Goal: Find specific page/section: Find specific page/section

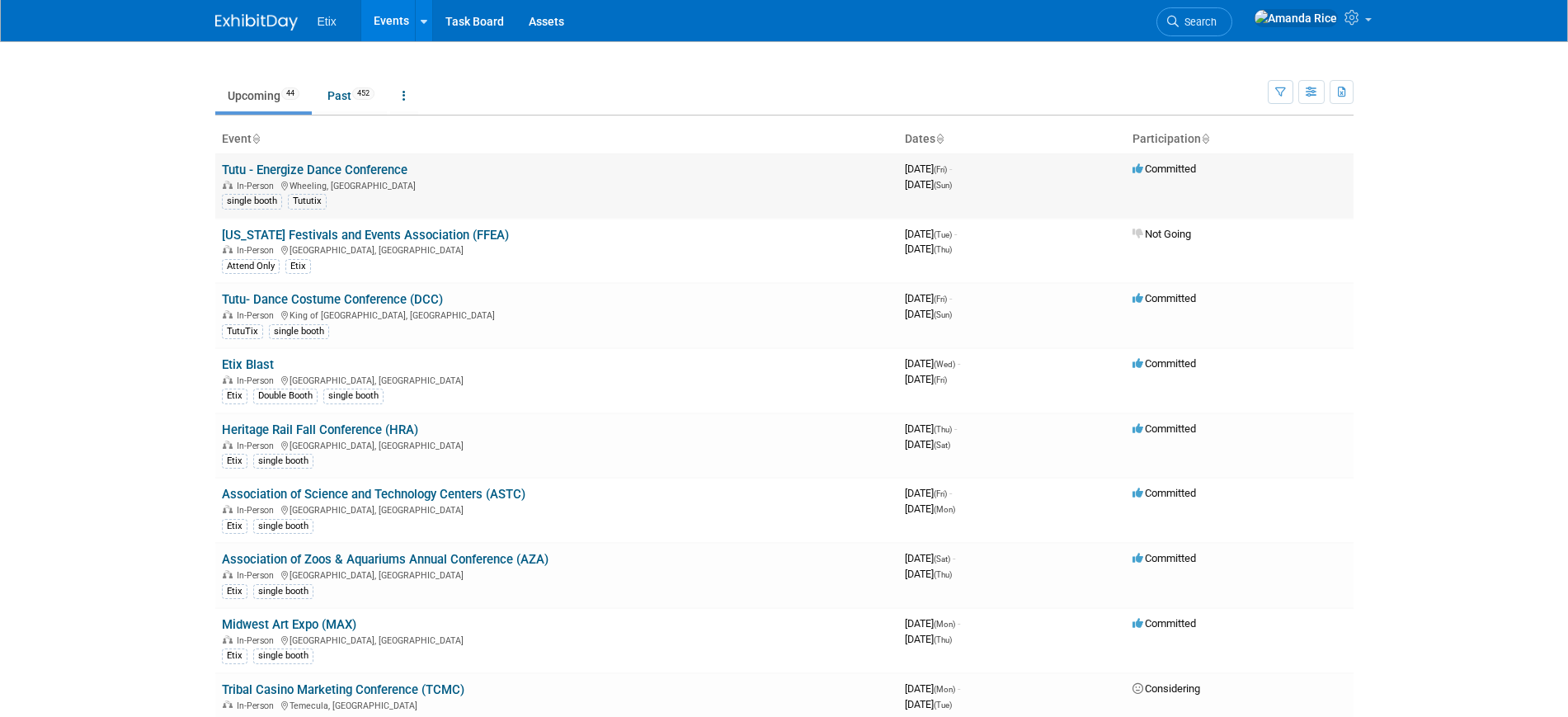
click at [396, 168] on link "Tutu - Energize Dance Conference" at bounding box center [314, 169] width 186 height 15
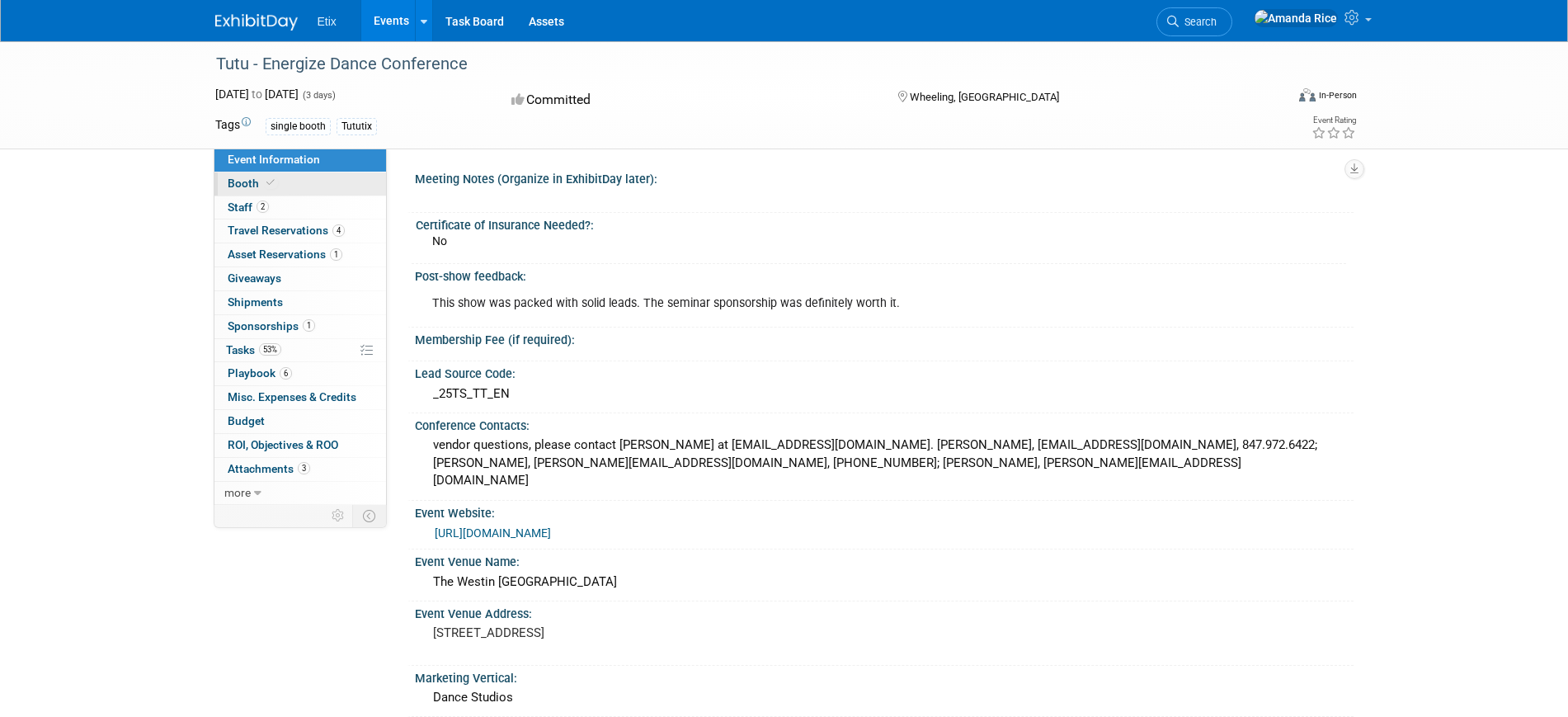
click at [250, 193] on link "Booth" at bounding box center [301, 184] width 172 height 23
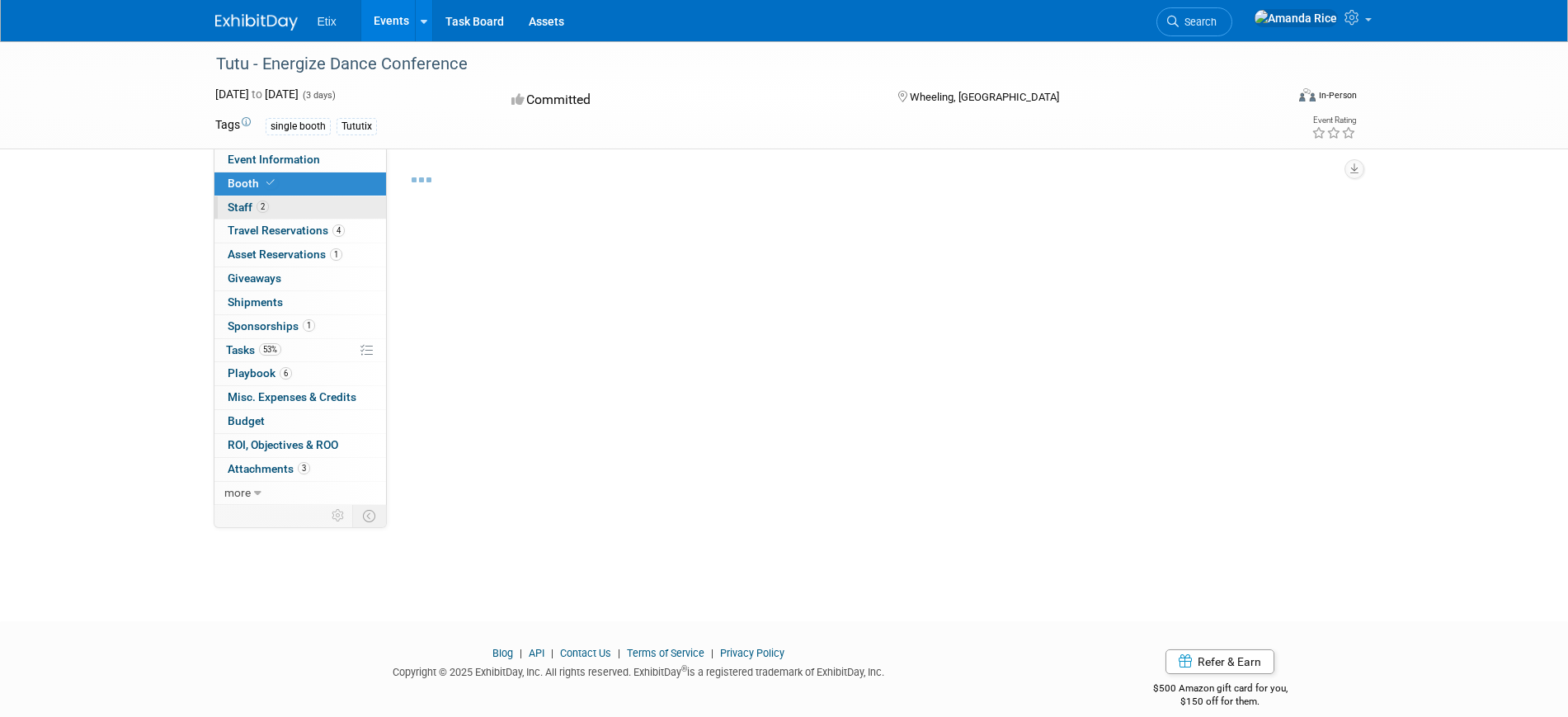
click at [251, 200] on span "Staff 2" at bounding box center [248, 206] width 41 height 13
